Goal: Transaction & Acquisition: Download file/media

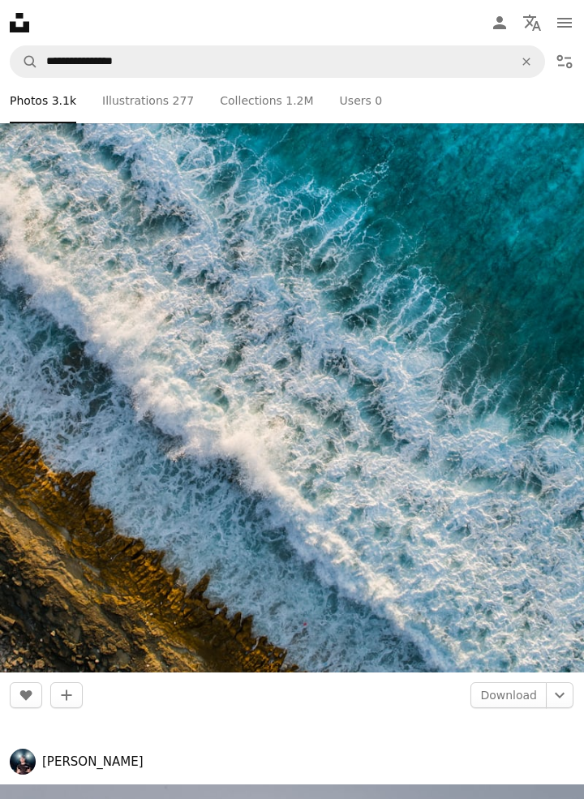
scroll to position [7010, 0]
click at [507, 694] on link "Download" at bounding box center [508, 694] width 76 height 26
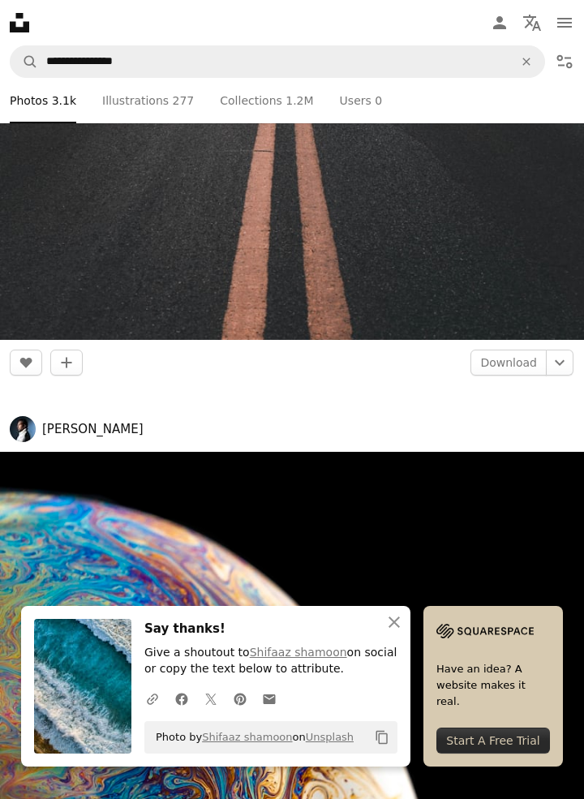
scroll to position [8332, 0]
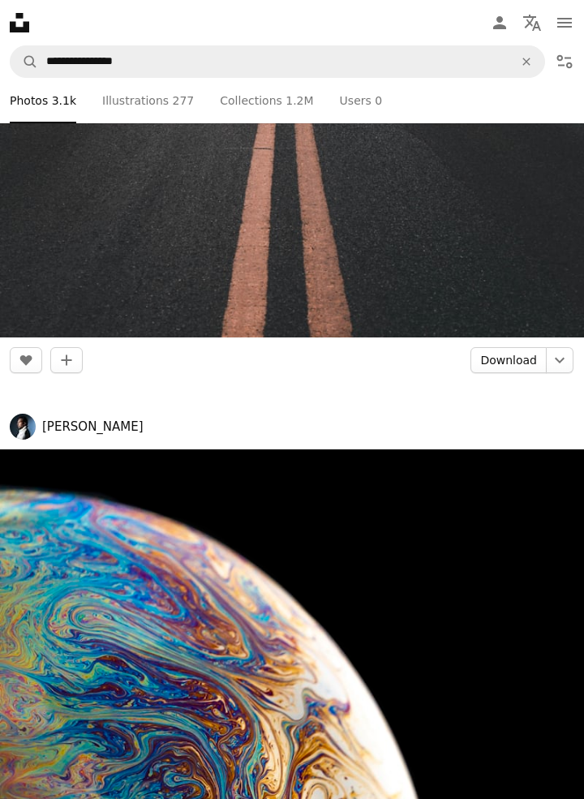
click at [517, 354] on link "Download" at bounding box center [508, 360] width 76 height 26
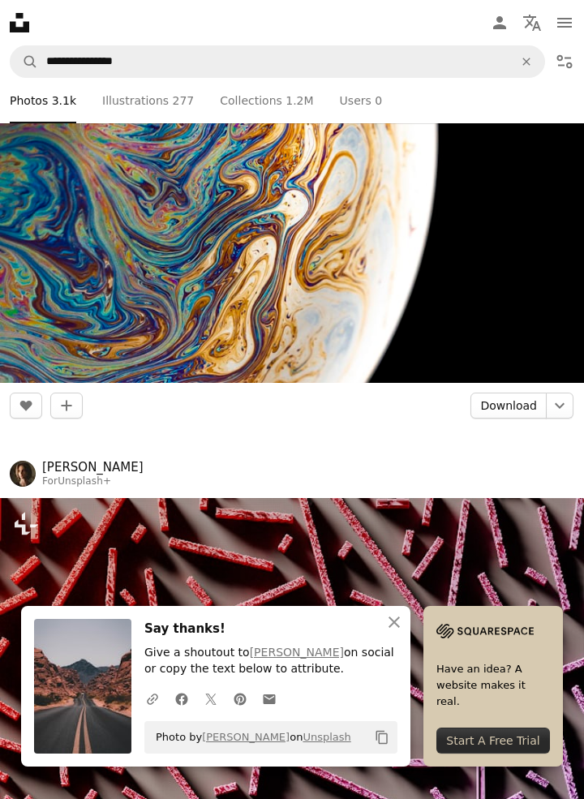
click at [508, 407] on link "Download" at bounding box center [508, 406] width 76 height 26
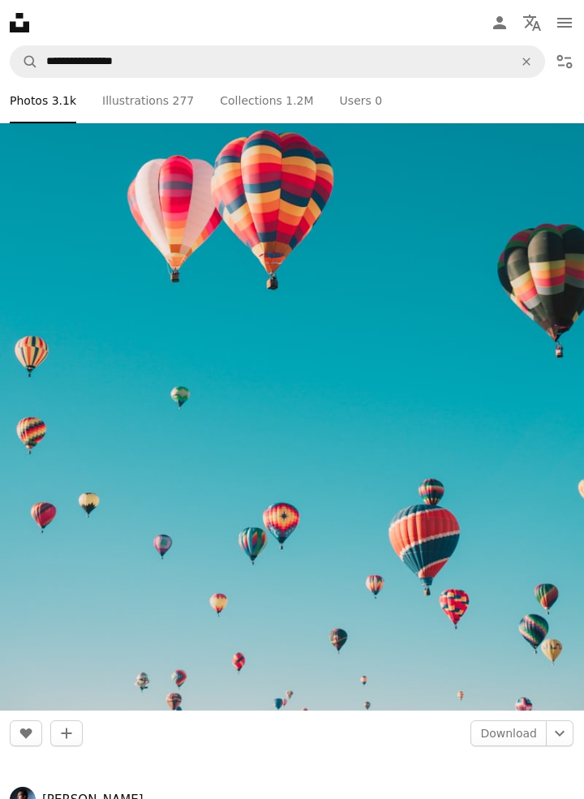
scroll to position [11791, 0]
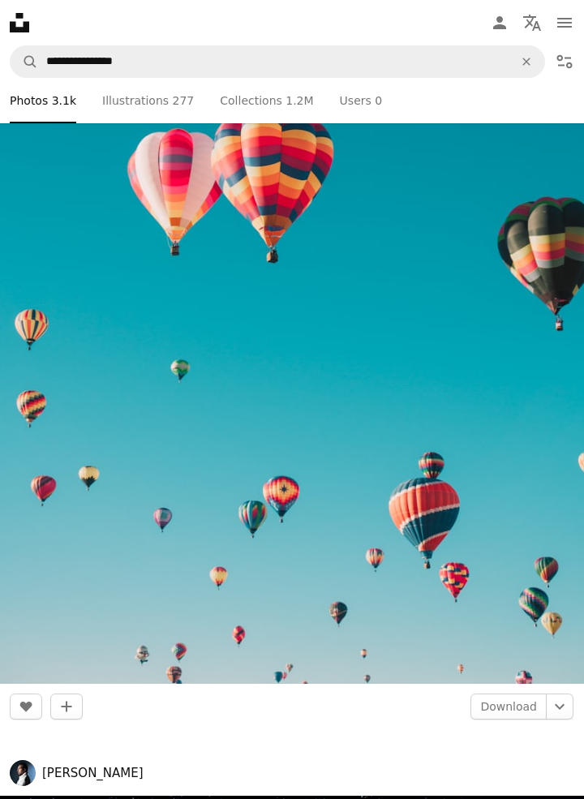
click at [510, 701] on link "Download" at bounding box center [508, 706] width 76 height 26
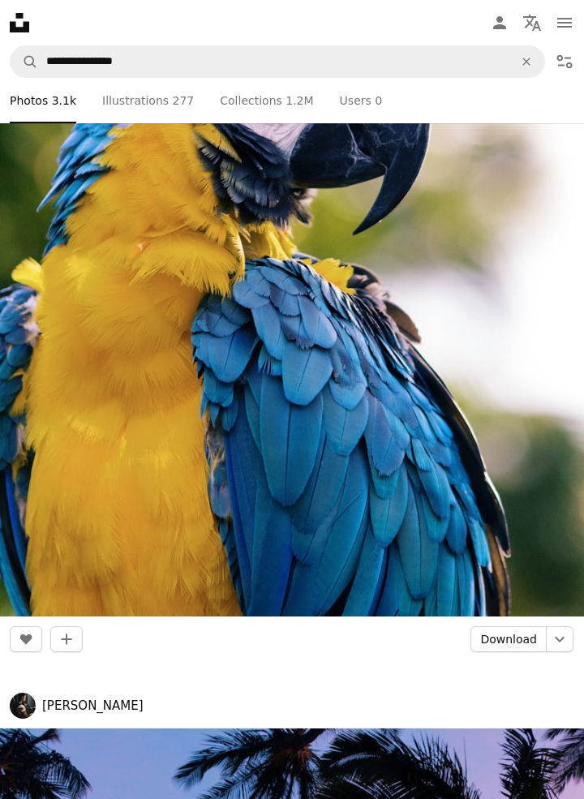
click at [503, 637] on link "Download" at bounding box center [508, 639] width 76 height 26
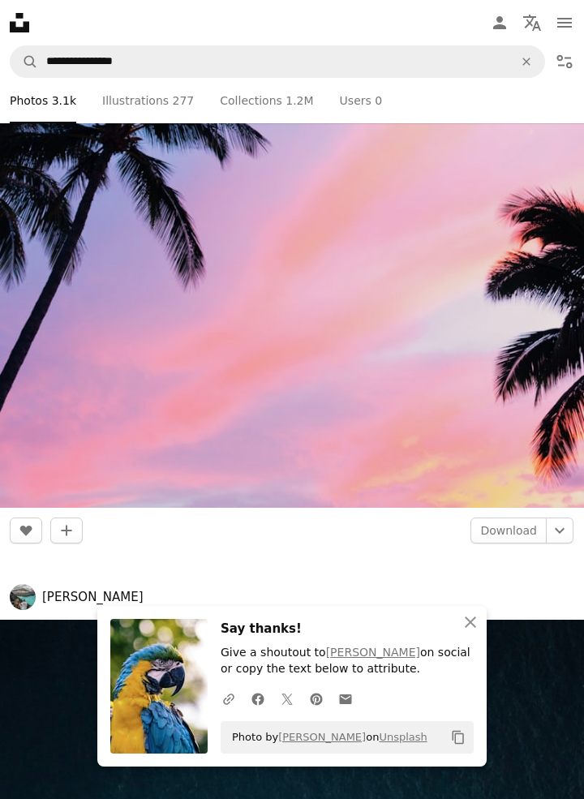
click at [509, 527] on link "Download" at bounding box center [508, 530] width 76 height 26
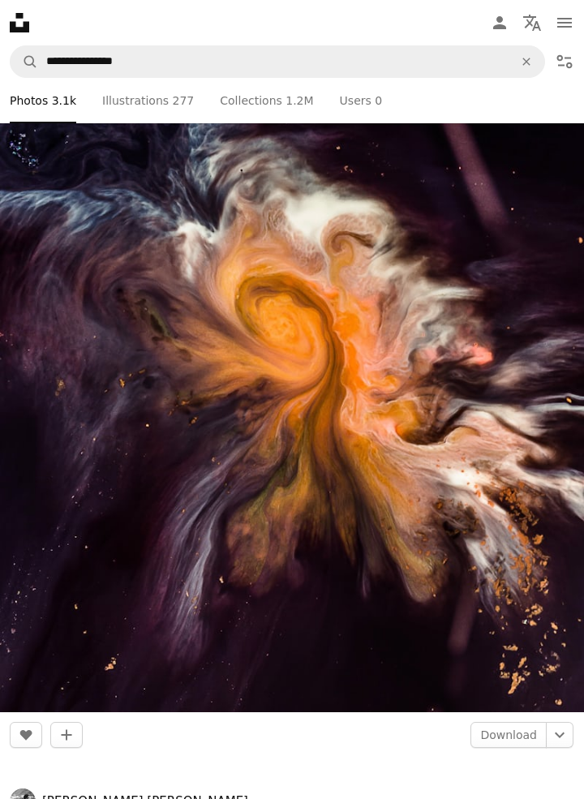
scroll to position [19863, 0]
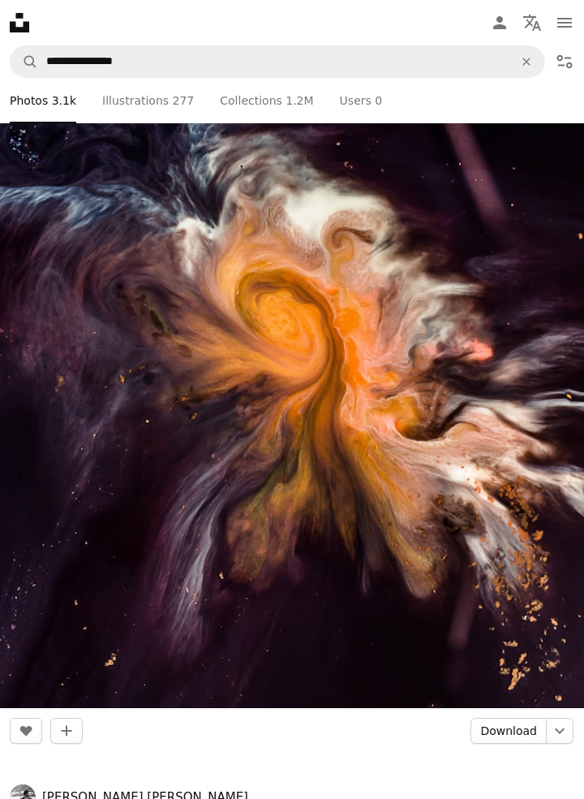
click at [504, 726] on link "Download" at bounding box center [508, 731] width 76 height 26
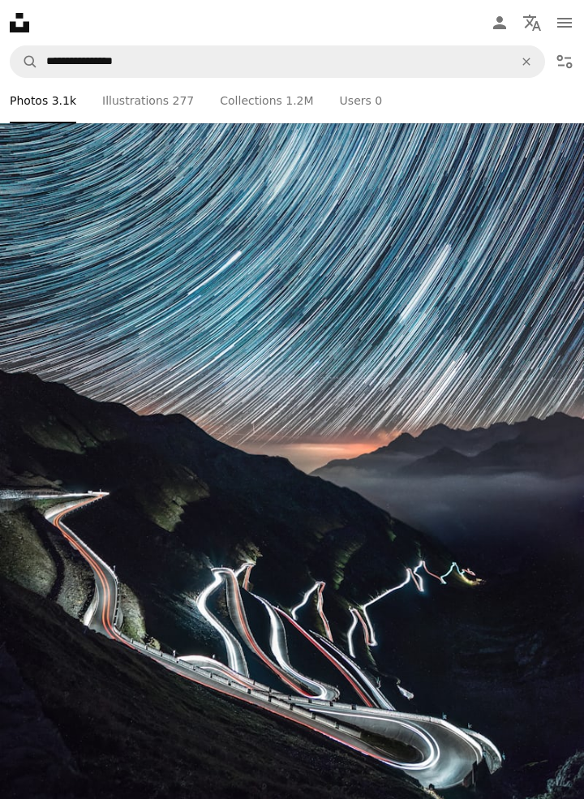
scroll to position [20727, 0]
